Goal: Task Accomplishment & Management: Use online tool/utility

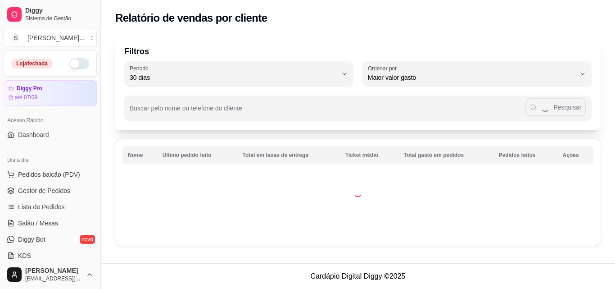
select select "30"
select select "HIGHEST_TOTAL_SPENT_WITH_ORDERS"
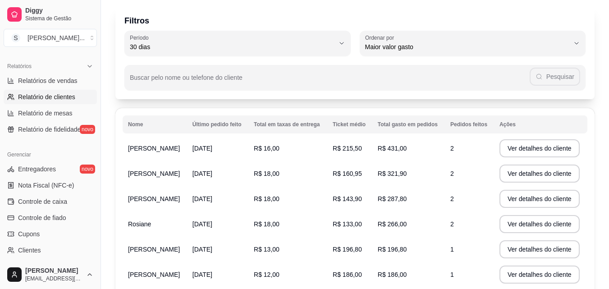
scroll to position [45, 0]
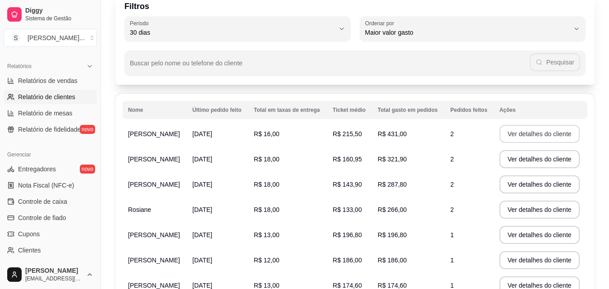
click at [517, 141] on button "Ver detalhes do cliente" at bounding box center [539, 134] width 80 height 18
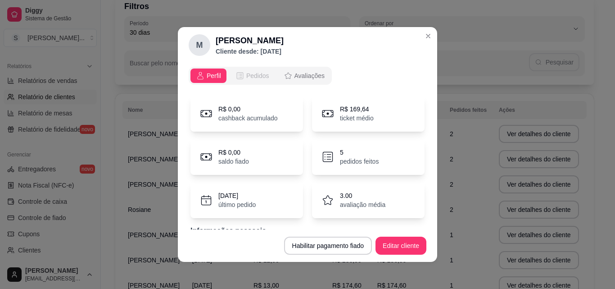
click at [248, 77] on span "Pedidos" at bounding box center [257, 75] width 23 height 9
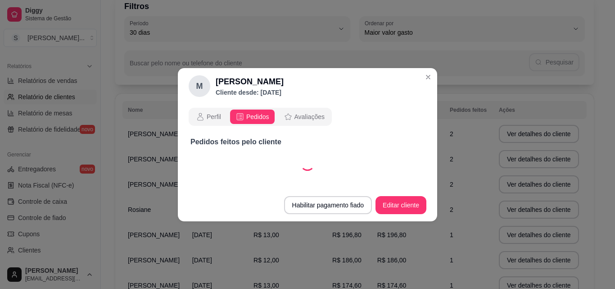
select select "30"
select select "ALL"
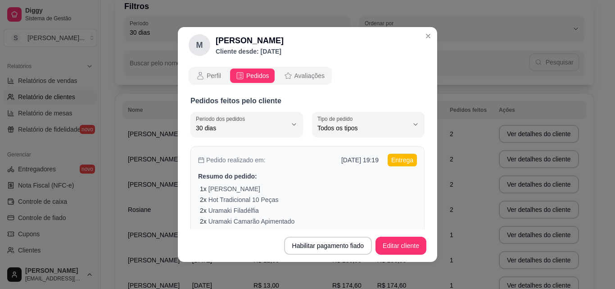
click at [303, 193] on div "1 x [PERSON_NAME]" at bounding box center [308, 188] width 217 height 9
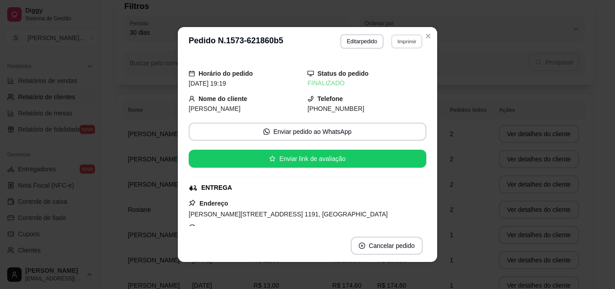
click at [396, 41] on button "Imprimir" at bounding box center [406, 41] width 31 height 14
click at [383, 76] on button "IMPRESSORA" at bounding box center [387, 73] width 65 height 14
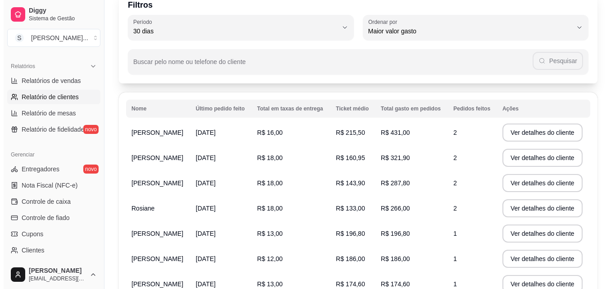
scroll to position [90, 0]
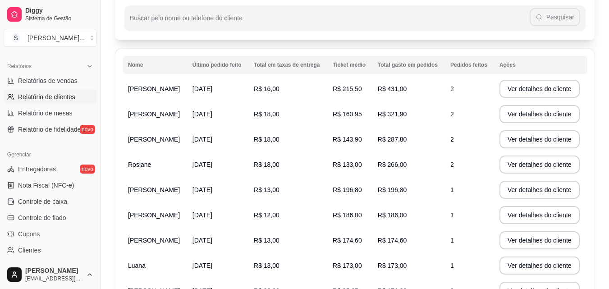
click at [227, 132] on td "[DATE]" at bounding box center [217, 139] width 61 height 25
click at [226, 132] on td "[DATE]" at bounding box center [217, 139] width 61 height 25
click at [212, 142] on span "[DATE]" at bounding box center [202, 139] width 20 height 7
click at [152, 145] on td "[PERSON_NAME]" at bounding box center [155, 139] width 64 height 25
click at [517, 138] on button "Ver detalhes do cliente" at bounding box center [539, 139] width 80 height 18
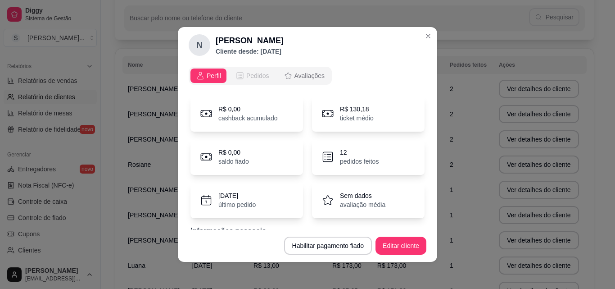
click at [264, 73] on button "Pedidos" at bounding box center [252, 75] width 45 height 14
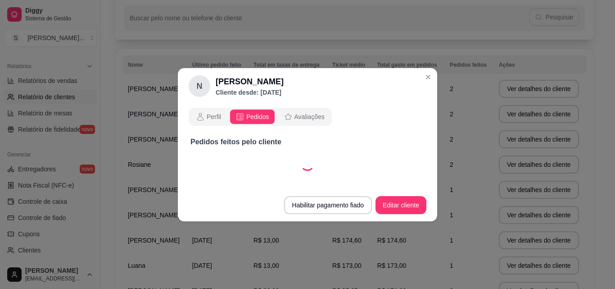
select select "30"
select select "ALL"
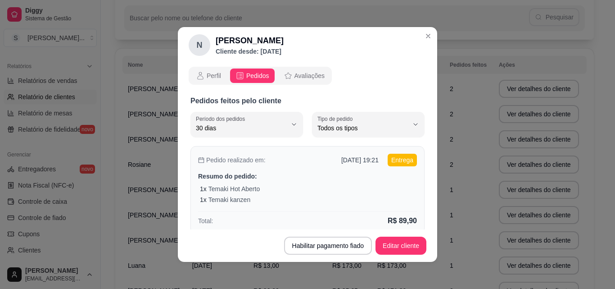
scroll to position [135, 0]
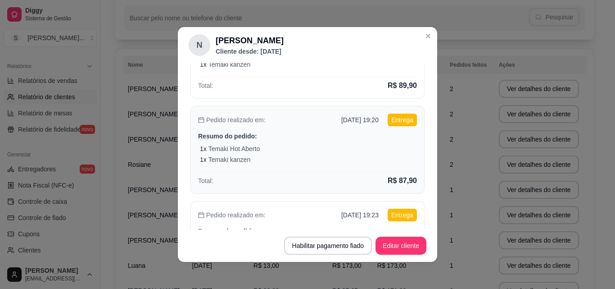
click at [279, 115] on div "Pedido realizado em: [DATE] 19:20 Entrega" at bounding box center [307, 120] width 219 height 13
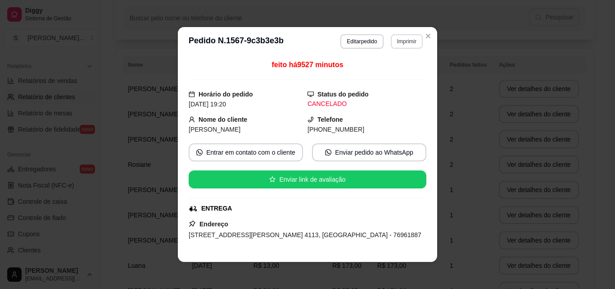
click at [394, 40] on button "Imprimir" at bounding box center [407, 41] width 32 height 14
click at [379, 73] on button "IMPRESSORA" at bounding box center [387, 73] width 63 height 14
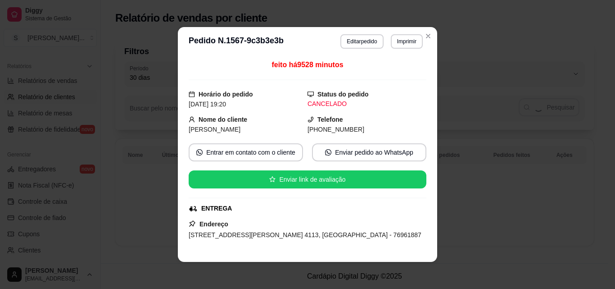
scroll to position [0, 0]
select select "30"
select select "ALL"
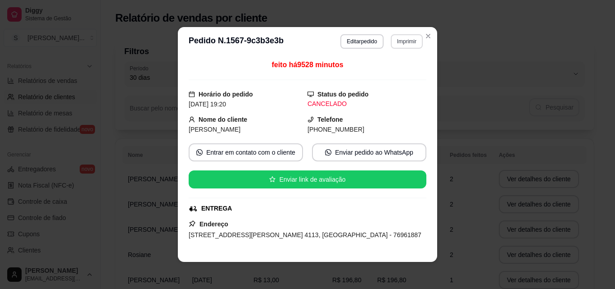
click at [396, 42] on button "Imprimir" at bounding box center [407, 41] width 32 height 14
click at [386, 71] on button "IMPRESSORA" at bounding box center [387, 73] width 63 height 14
click at [397, 44] on button "Imprimir" at bounding box center [407, 41] width 32 height 14
click at [415, 59] on div "Escolha a impressora IMPRESSORA" at bounding box center [388, 66] width 74 height 31
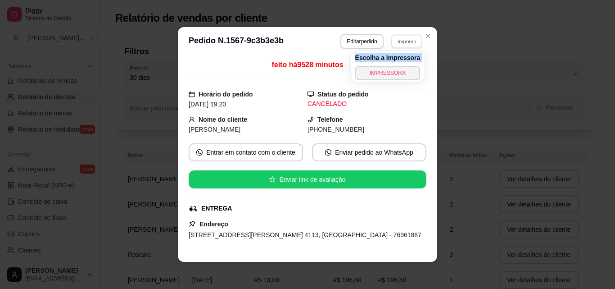
click at [415, 59] on div "Escolha a impressora IMPRESSORA" at bounding box center [388, 66] width 74 height 31
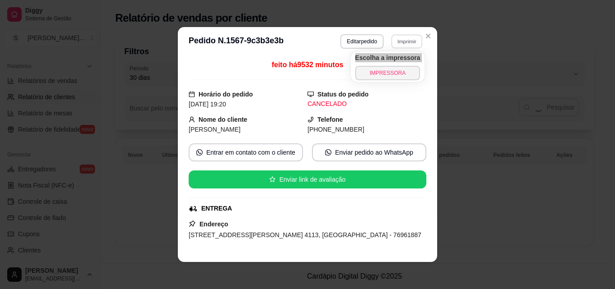
select select "30"
select select "ALL"
select select "30"
select select "ALL"
select select "30"
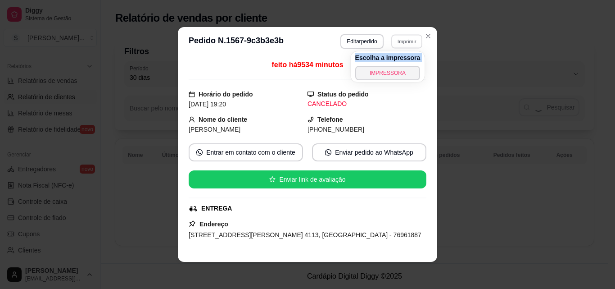
select select "ALL"
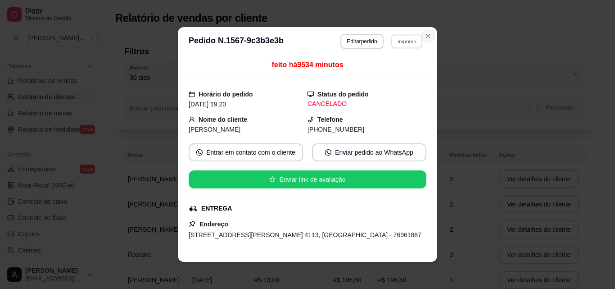
click at [422, 37] on button "Close" at bounding box center [428, 36] width 14 height 14
